Goal: Obtain resource: Obtain resource

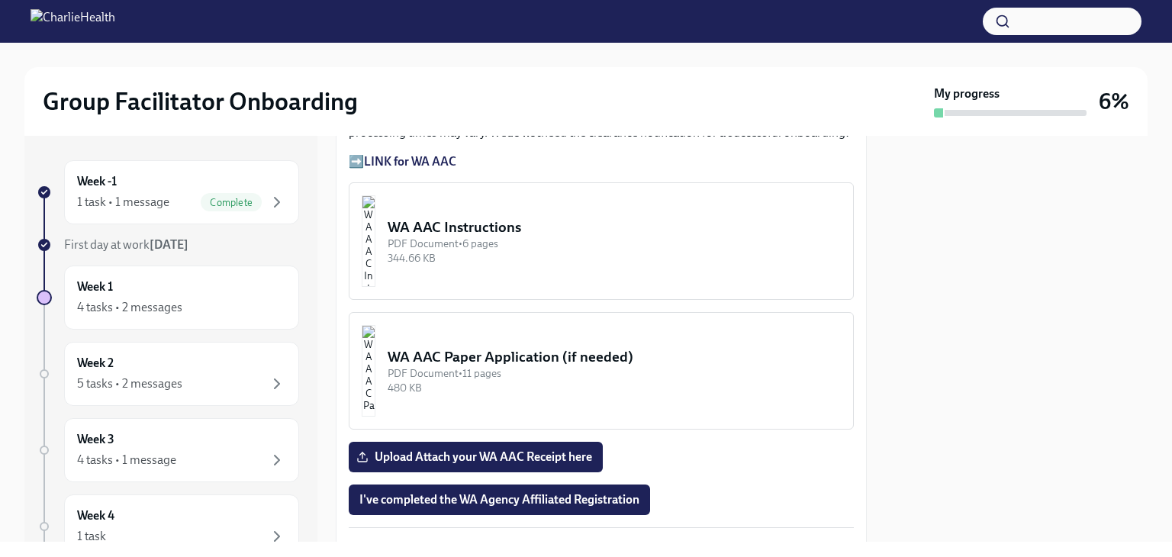
scroll to position [1376, 0]
click at [664, 441] on div "Upload Attach your WA AAC Receipt here" at bounding box center [601, 456] width 505 height 31
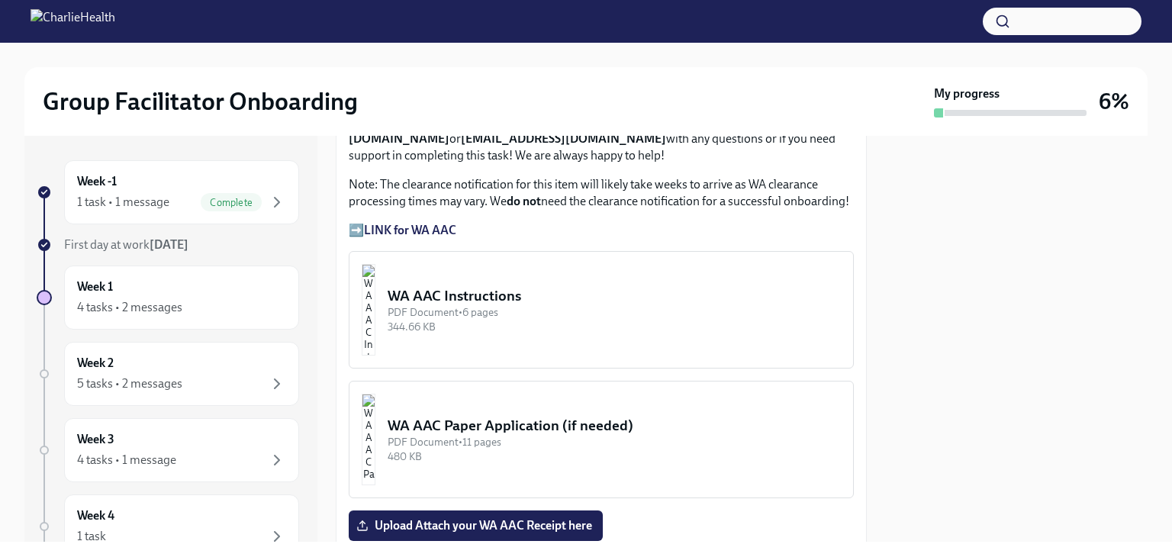
scroll to position [1302, 0]
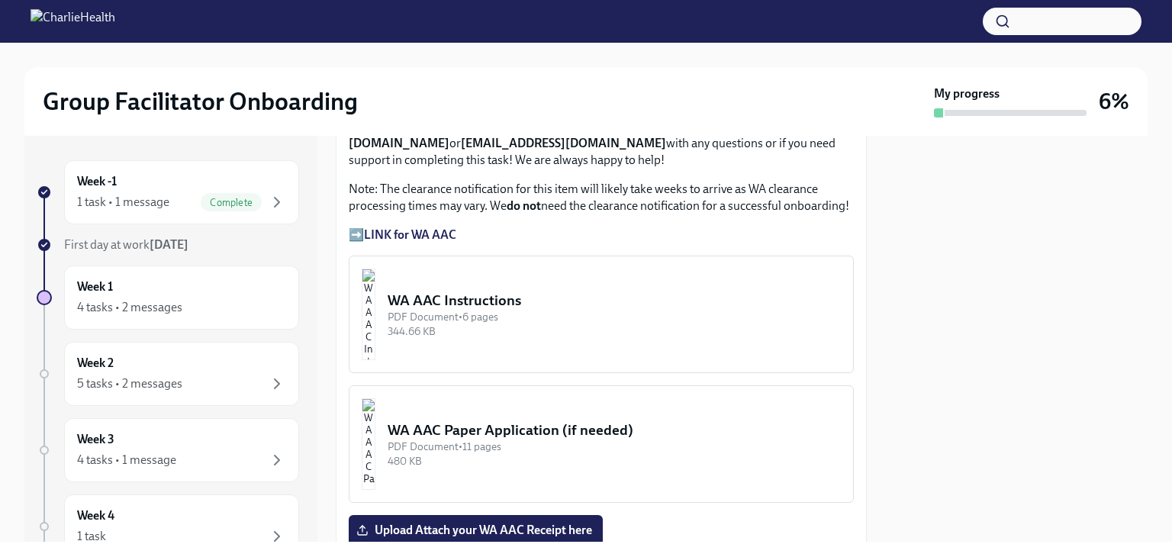
click at [556, 312] on button "WA AAC Instructions PDF Document • 6 pages 344.66 KB" at bounding box center [601, 315] width 505 height 118
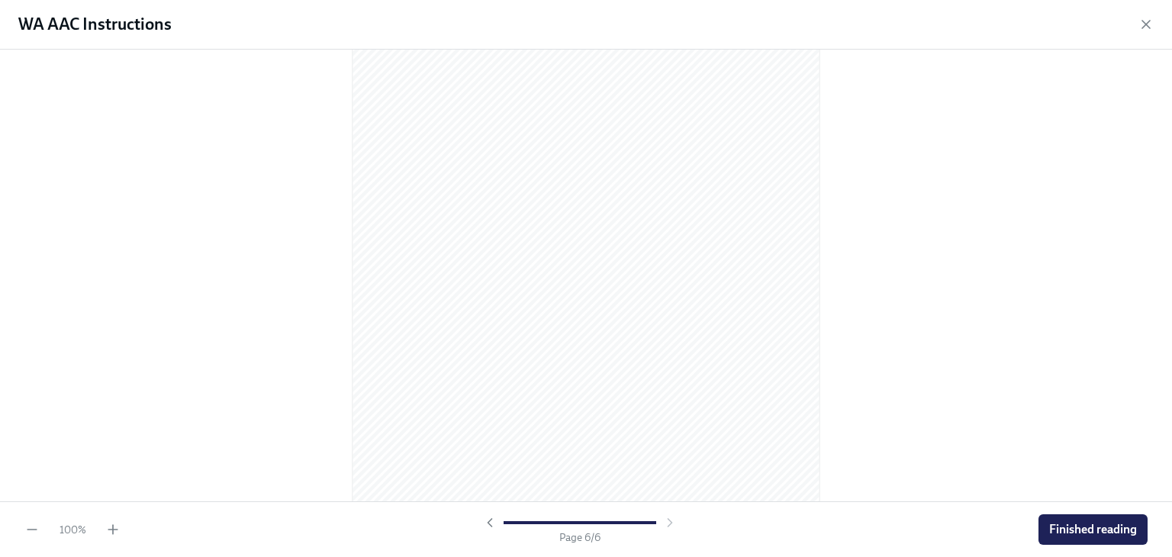
scroll to position [3215, 0]
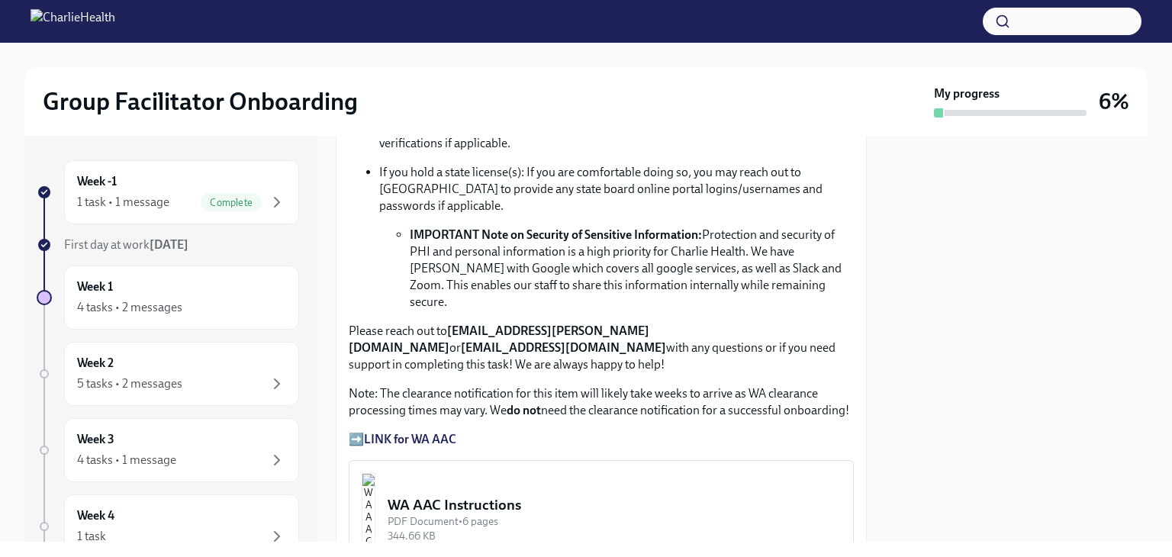
scroll to position [1102, 0]
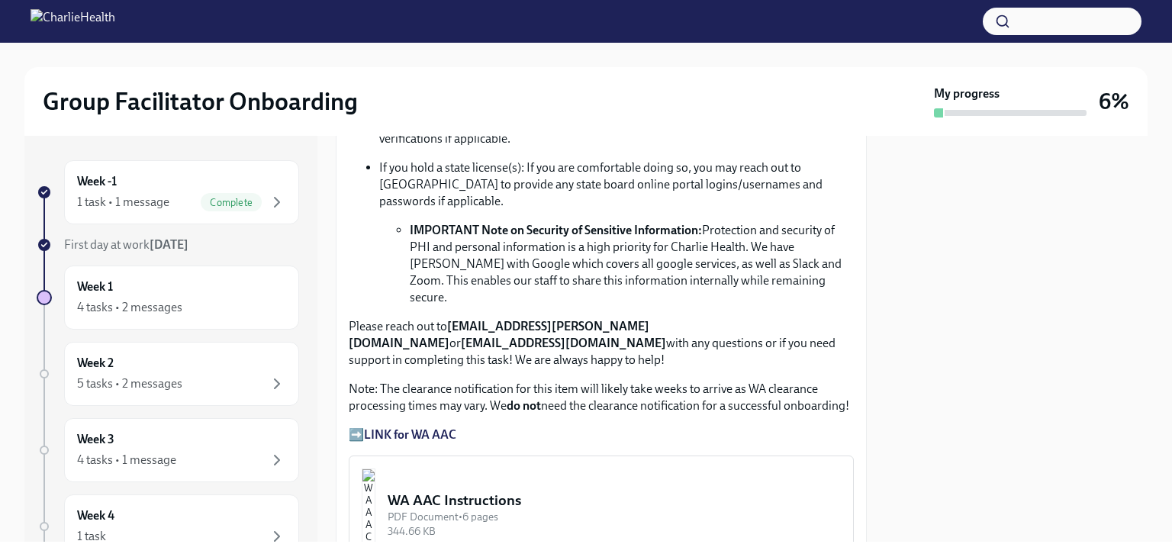
click at [415, 427] on strong "LINK for WA AAC" at bounding box center [410, 434] width 92 height 15
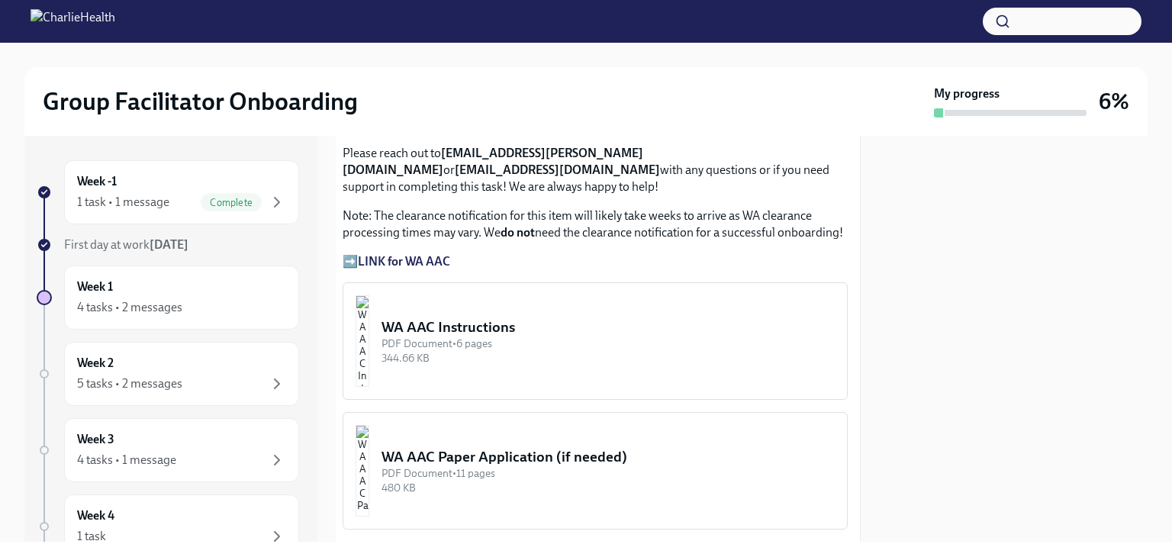
scroll to position [1276, 6]
click at [539, 336] on div "PDF Document • 6 pages" at bounding box center [608, 343] width 453 height 15
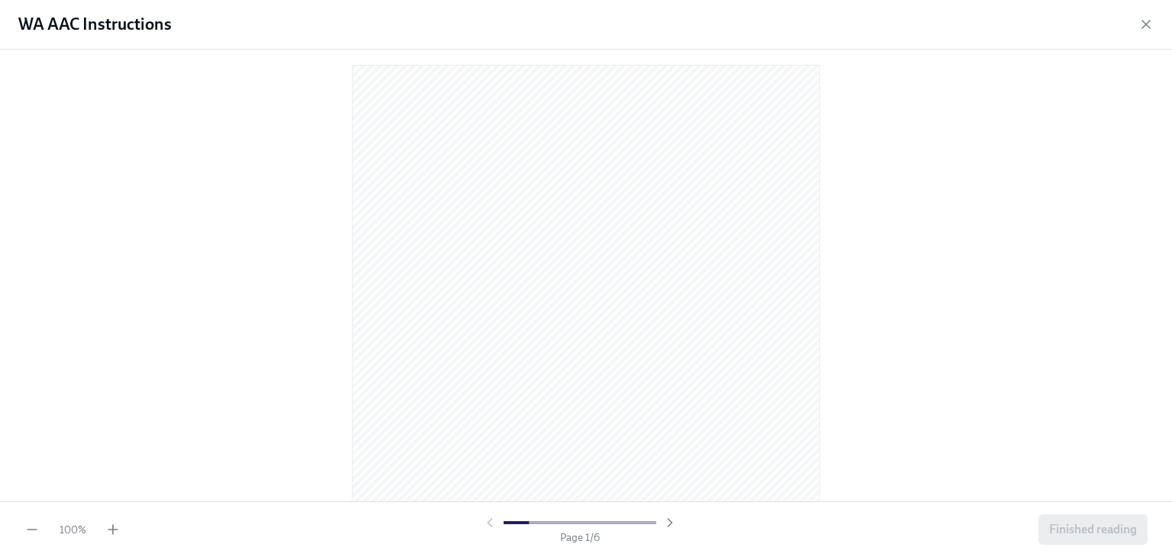
scroll to position [0, 0]
